Goal: Task Accomplishment & Management: Use online tool/utility

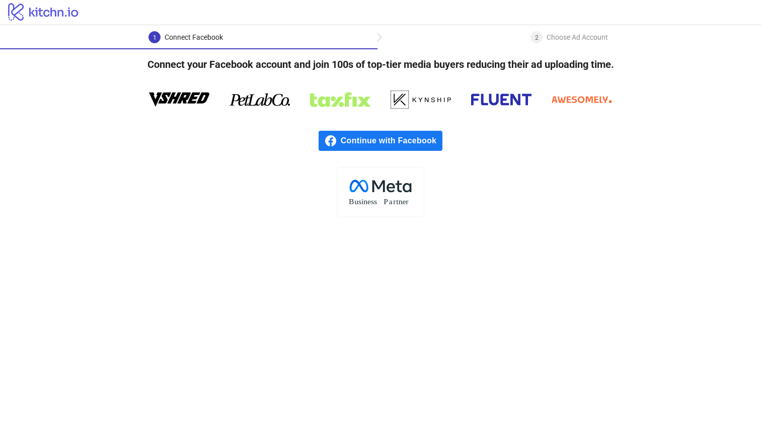
click at [390, 142] on span "Continue with Facebook" at bounding box center [392, 141] width 102 height 20
click at [400, 140] on span "Continue with Facebook" at bounding box center [392, 141] width 102 height 20
click at [384, 145] on span "Continue with Facebook" at bounding box center [392, 141] width 102 height 20
